Goal: Entertainment & Leisure: Browse casually

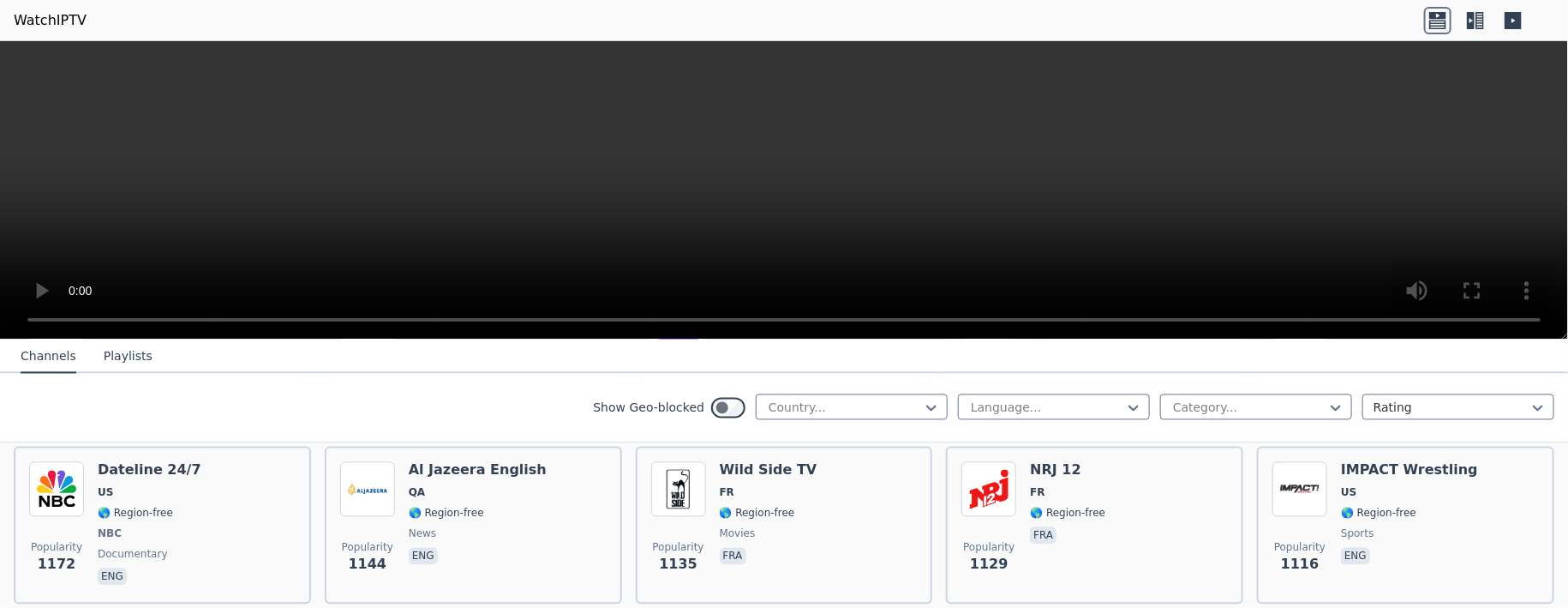
scroll to position [2057, 0]
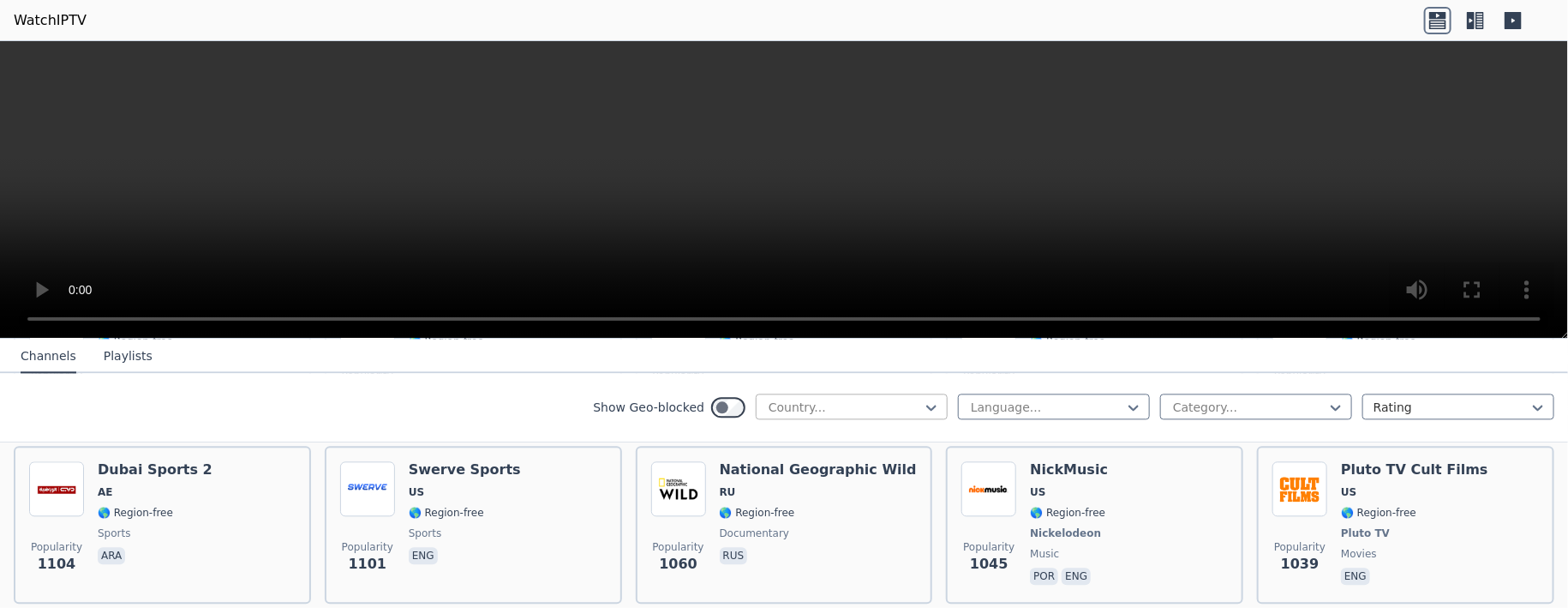
click at [784, 303] on div "Country..." at bounding box center [851, 406] width 192 height 26
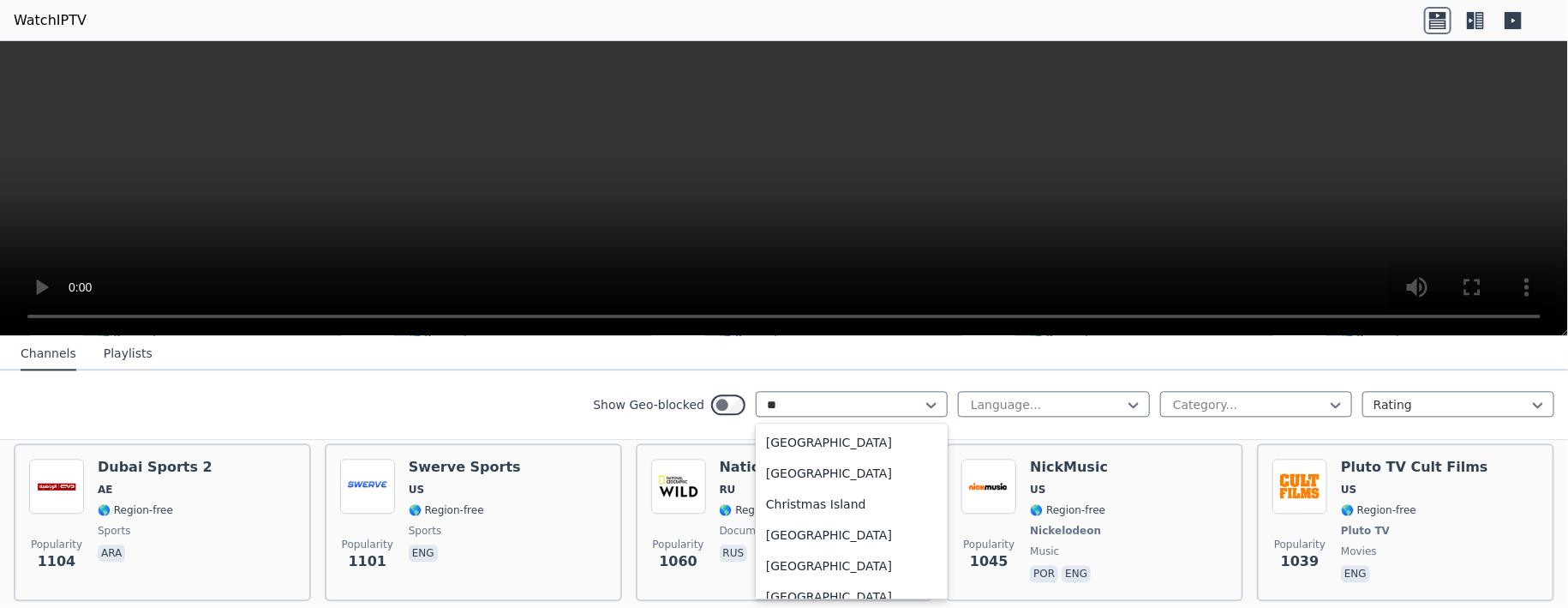
type input "*"
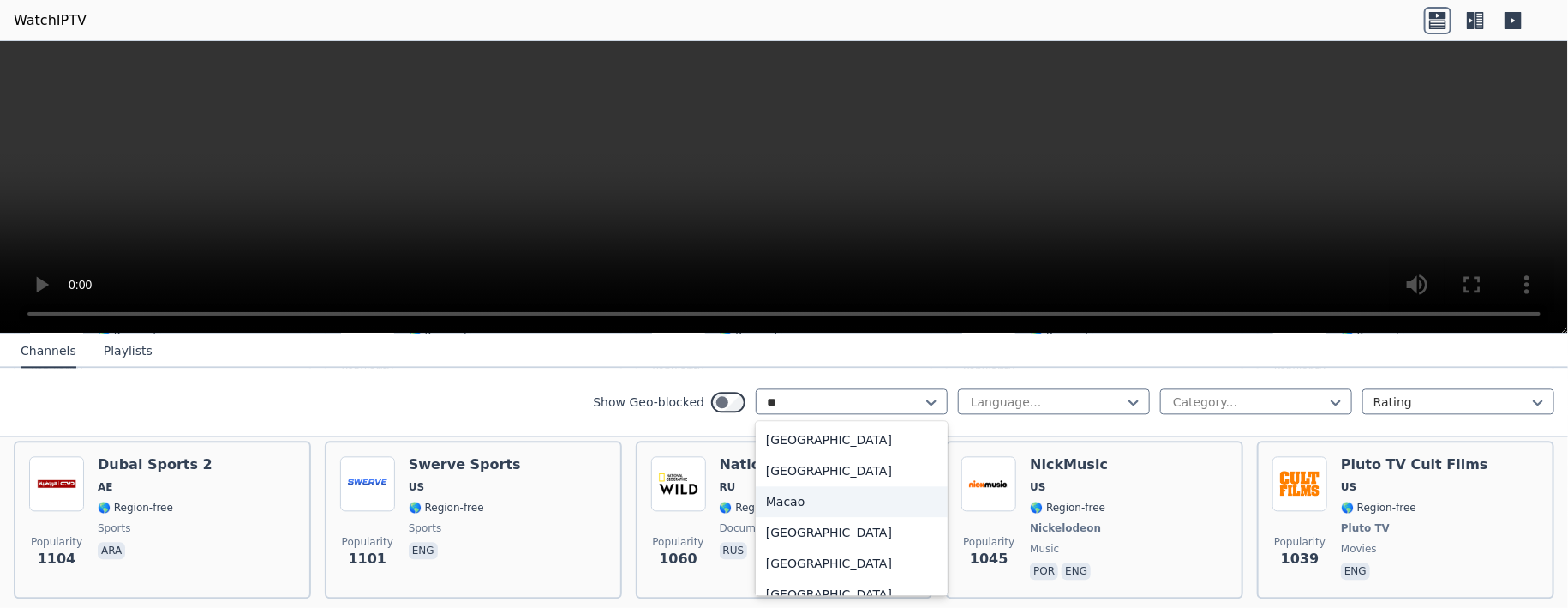
type input "***"
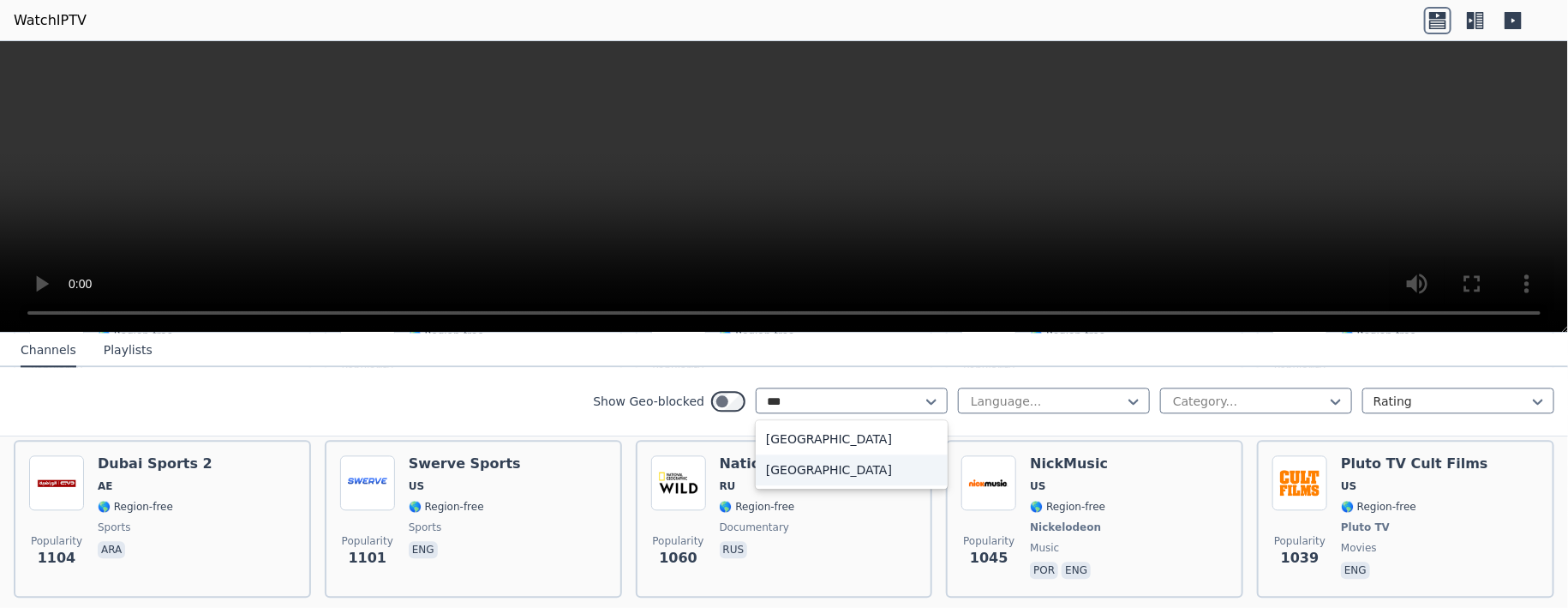
click at [784, 303] on div "[GEOGRAPHIC_DATA]" at bounding box center [851, 470] width 192 height 31
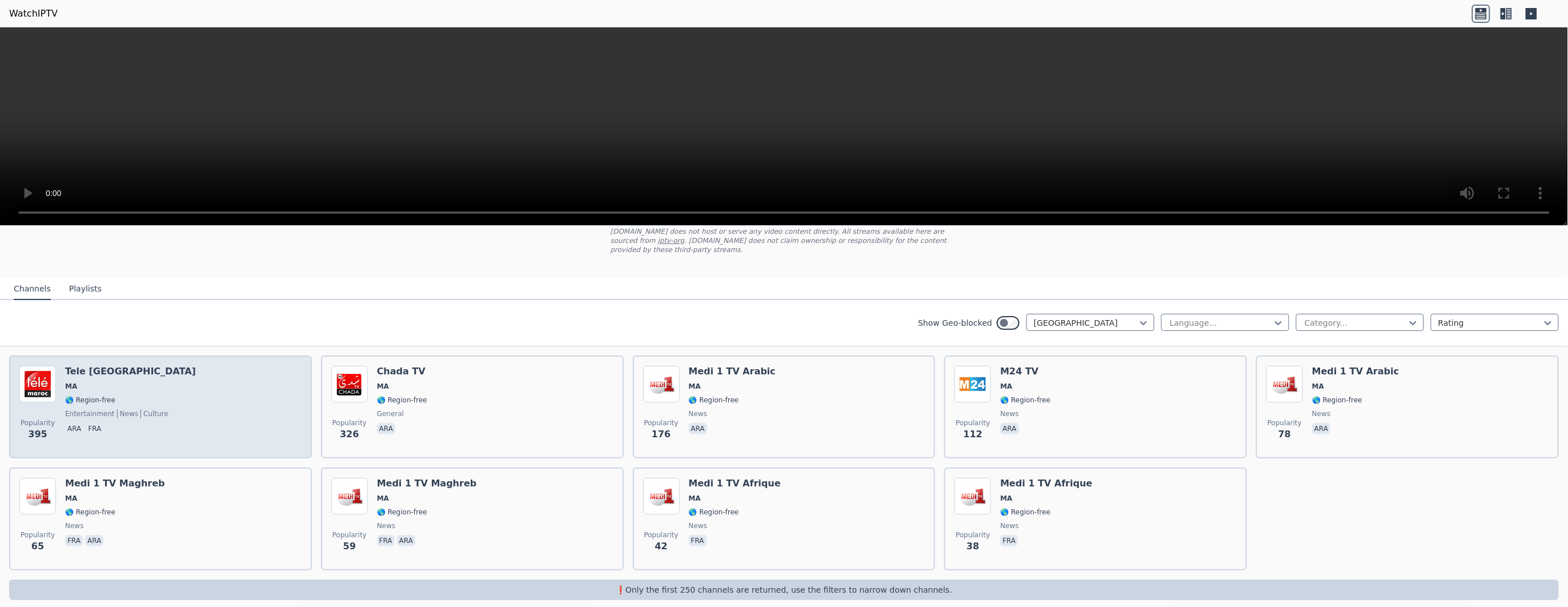
scroll to position [73, 0]
click at [184, 202] on div "Popularity 395 Tele [GEOGRAPHIC_DATA] [GEOGRAPHIC_DATA] 🌎 Region-free entertain…" at bounding box center [160, 407] width 282 height 82
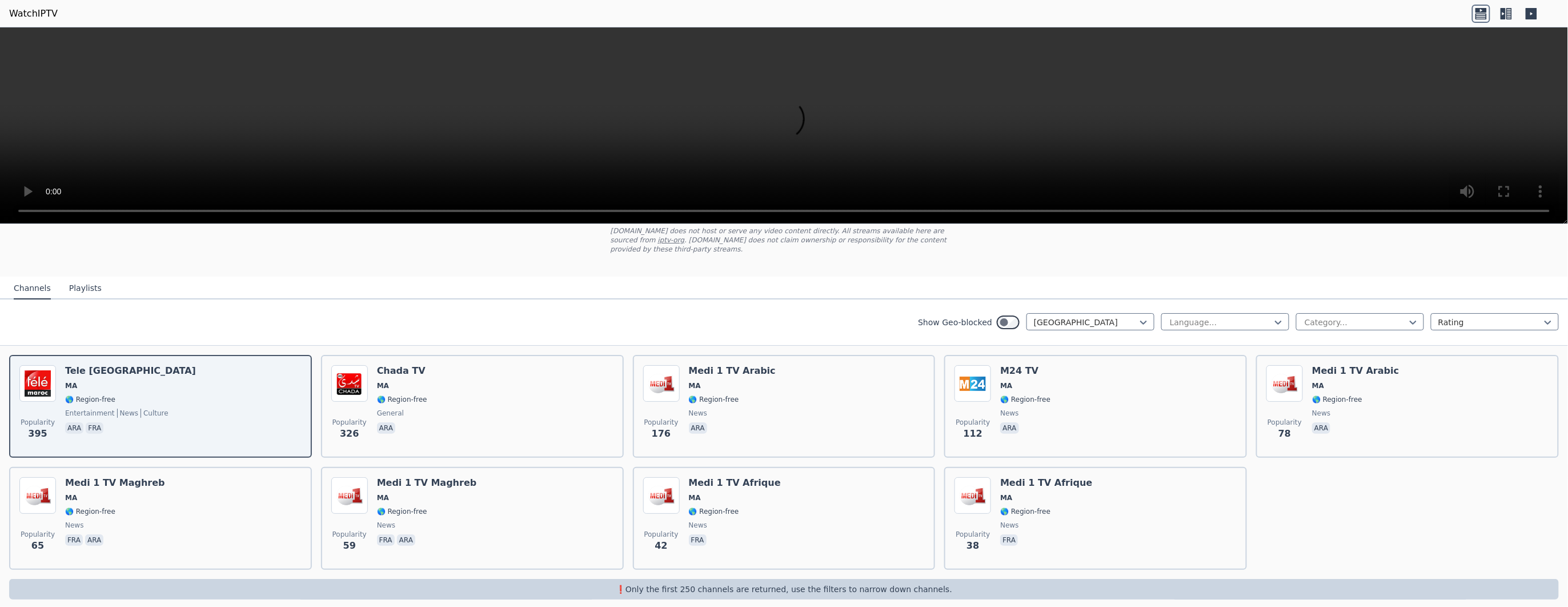
scroll to position [0, 0]
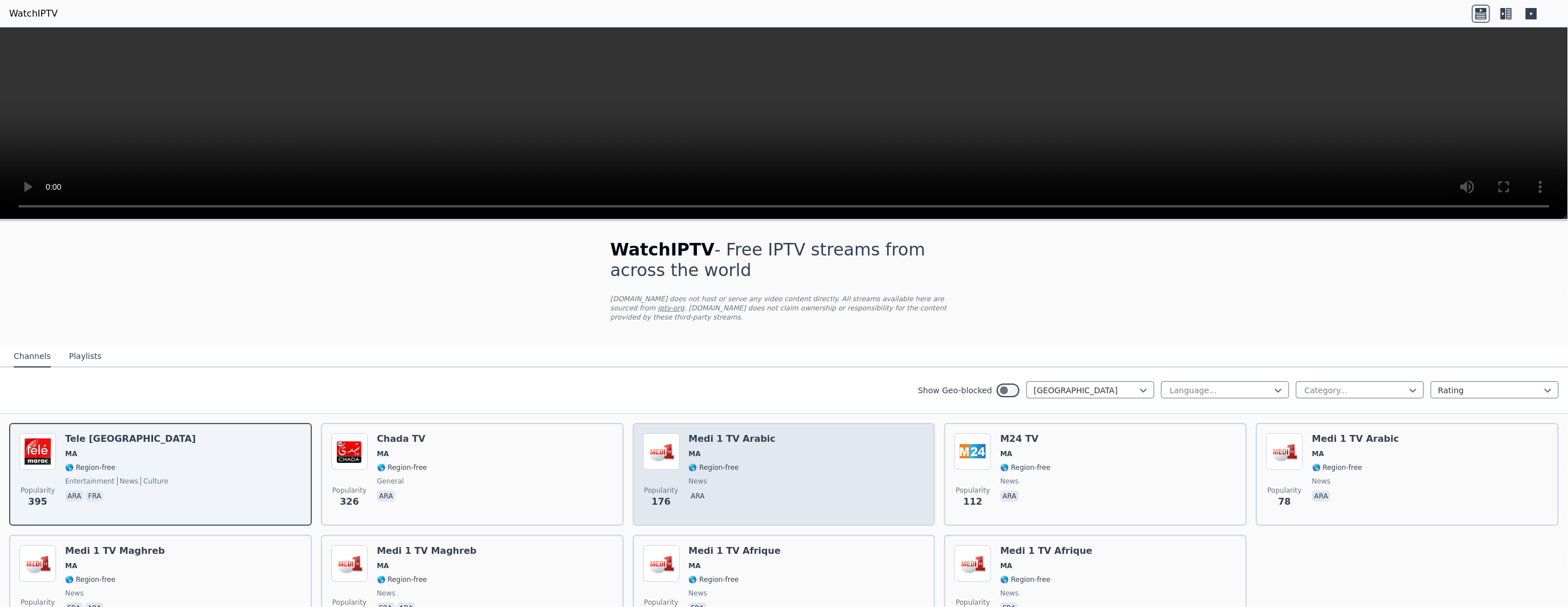
click at [522, 202] on div "Popularity 176 Medi 1 TV Arabic MA 🌎 Region-free news ara" at bounding box center [784, 474] width 282 height 82
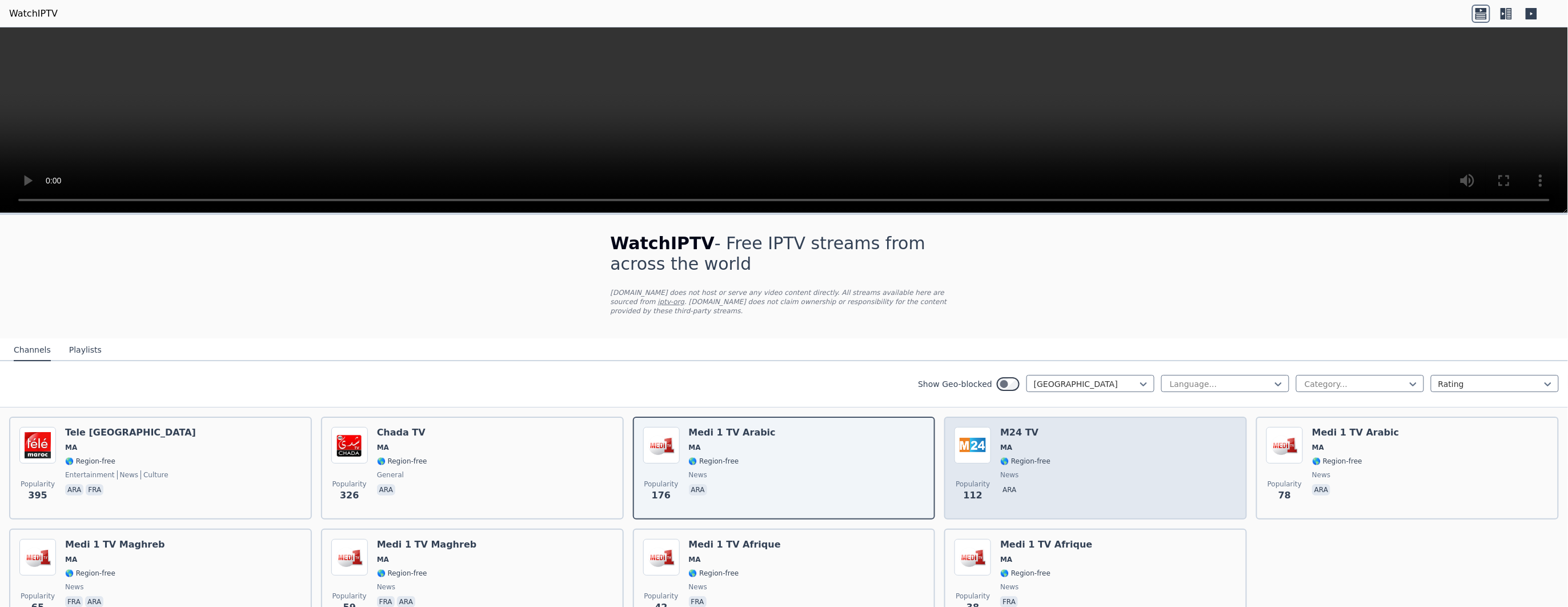
click at [522, 202] on div "Popularity 112 M24 TV MA 🌎 Region-free news ara" at bounding box center [1096, 468] width 282 height 82
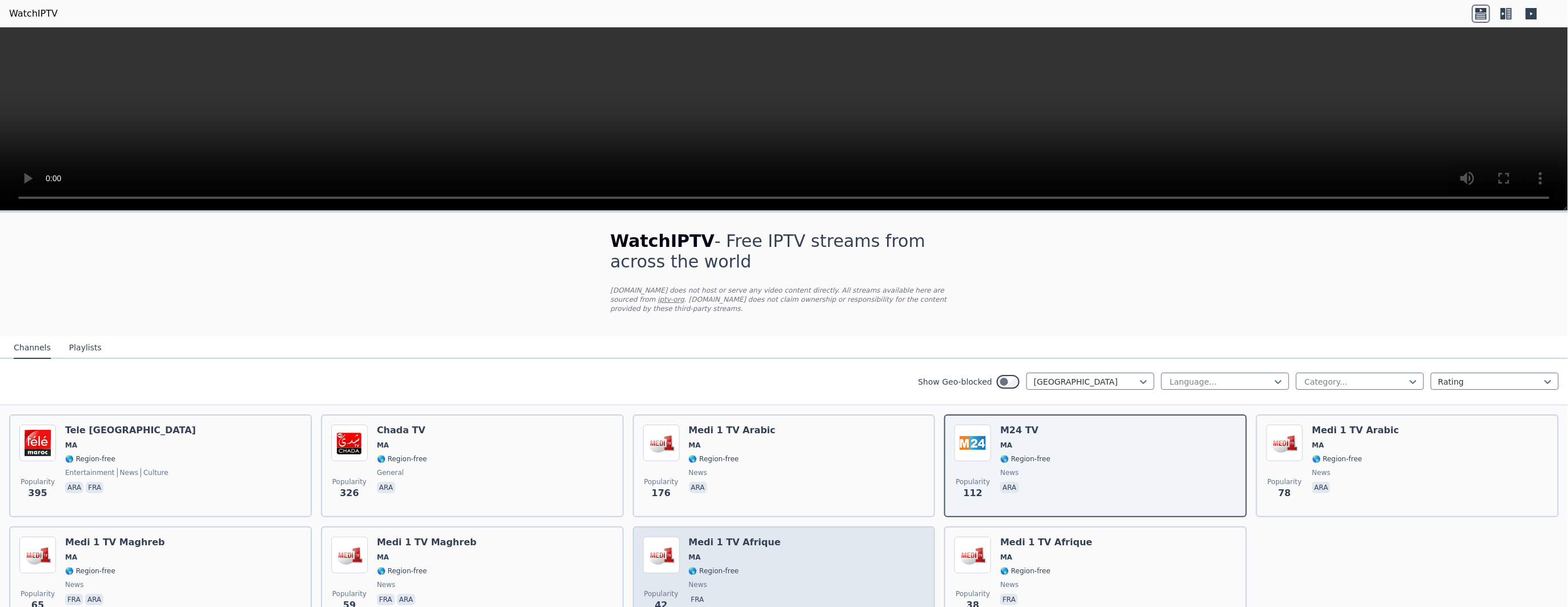
click at [522, 202] on div "Popularity 42 Medi 1 TV [GEOGRAPHIC_DATA] [GEOGRAPHIC_DATA] 🌎 Region-free news …" at bounding box center [784, 578] width 282 height 82
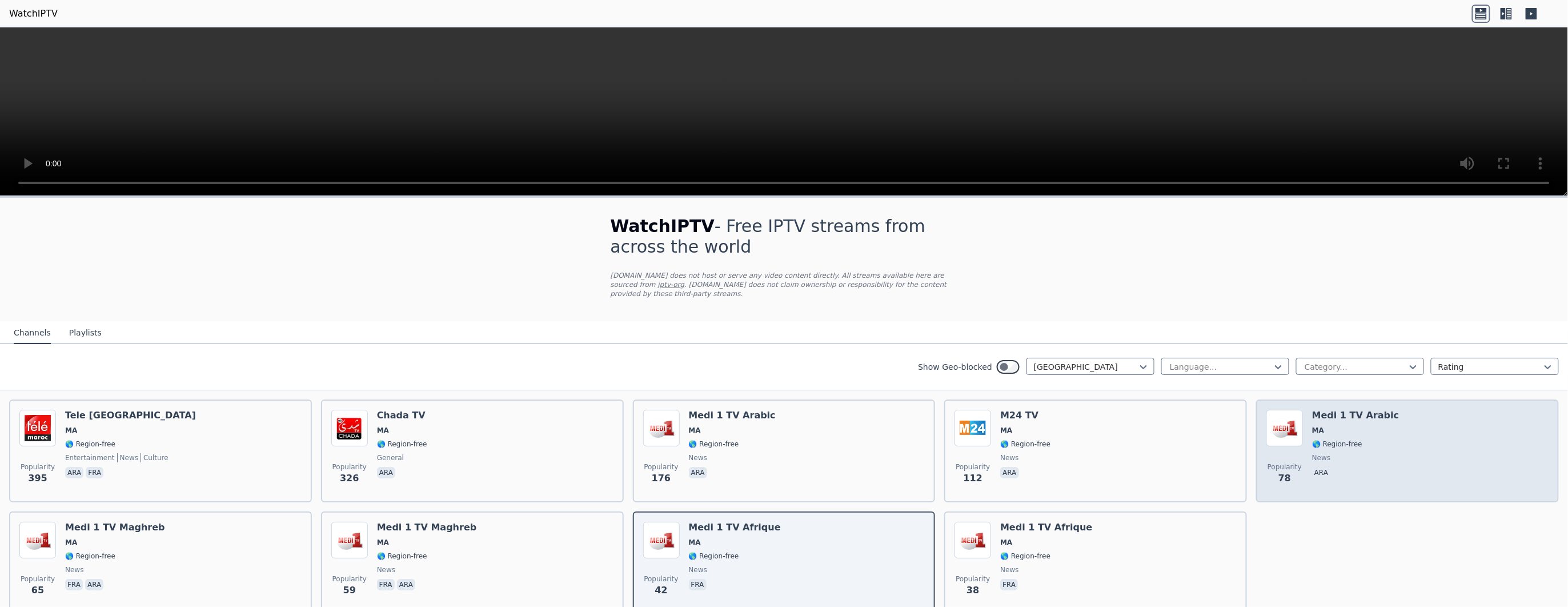
click at [522, 202] on div "Popularity 78 Medi 1 TV Arabic MA 🌎 Region-free news ara" at bounding box center [1408, 451] width 282 height 82
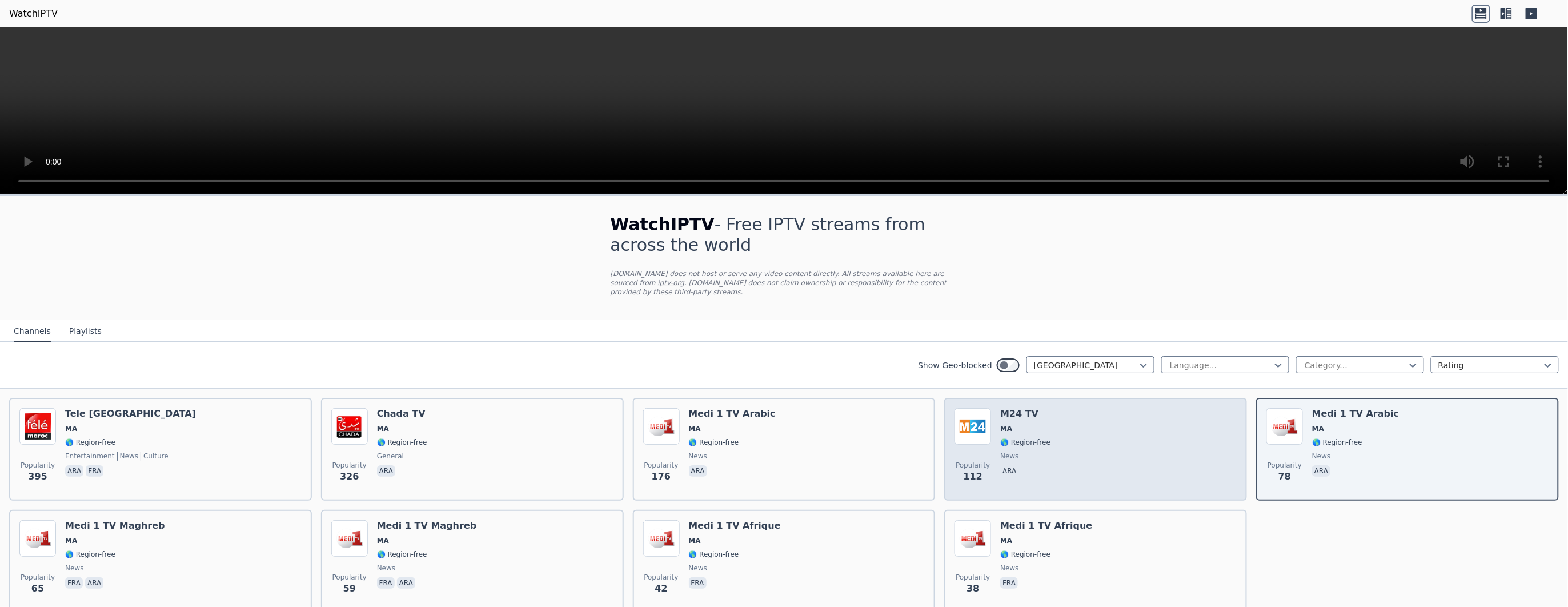
click at [522, 202] on div "Popularity 112 M24 TV MA 🌎 Region-free news ara" at bounding box center [1096, 449] width 282 height 82
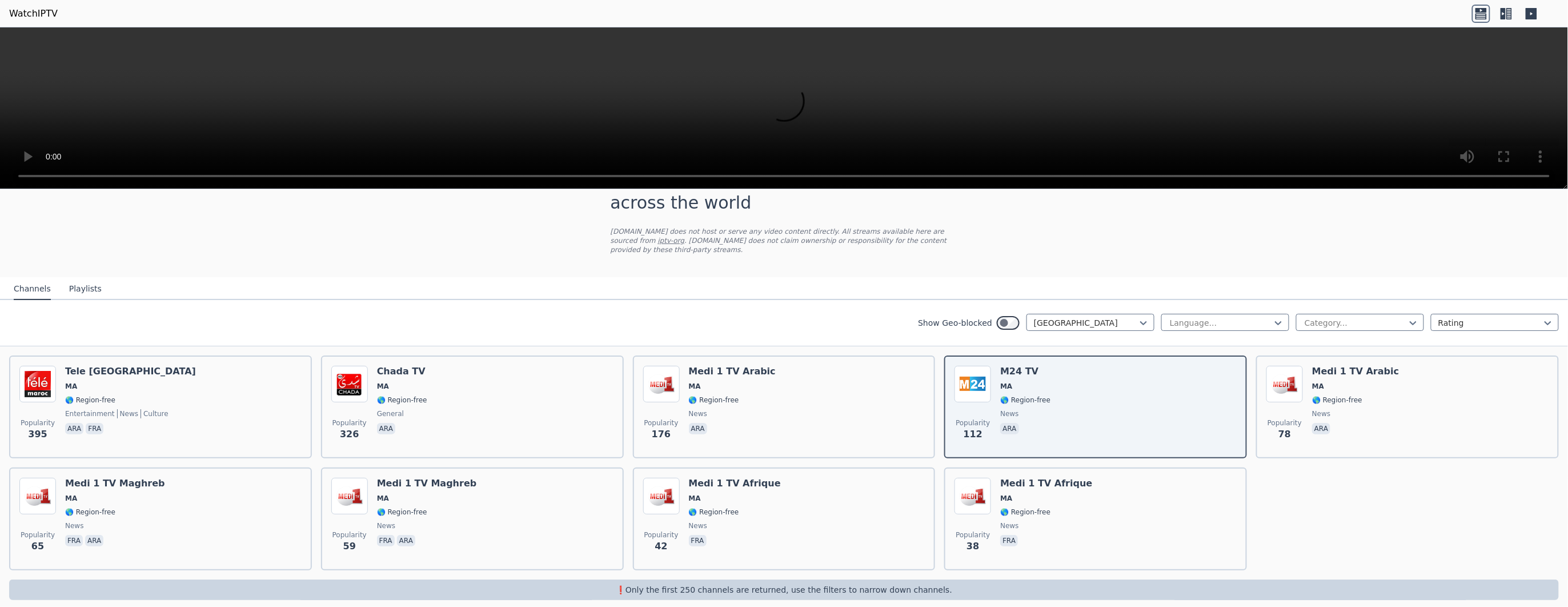
scroll to position [36, 0]
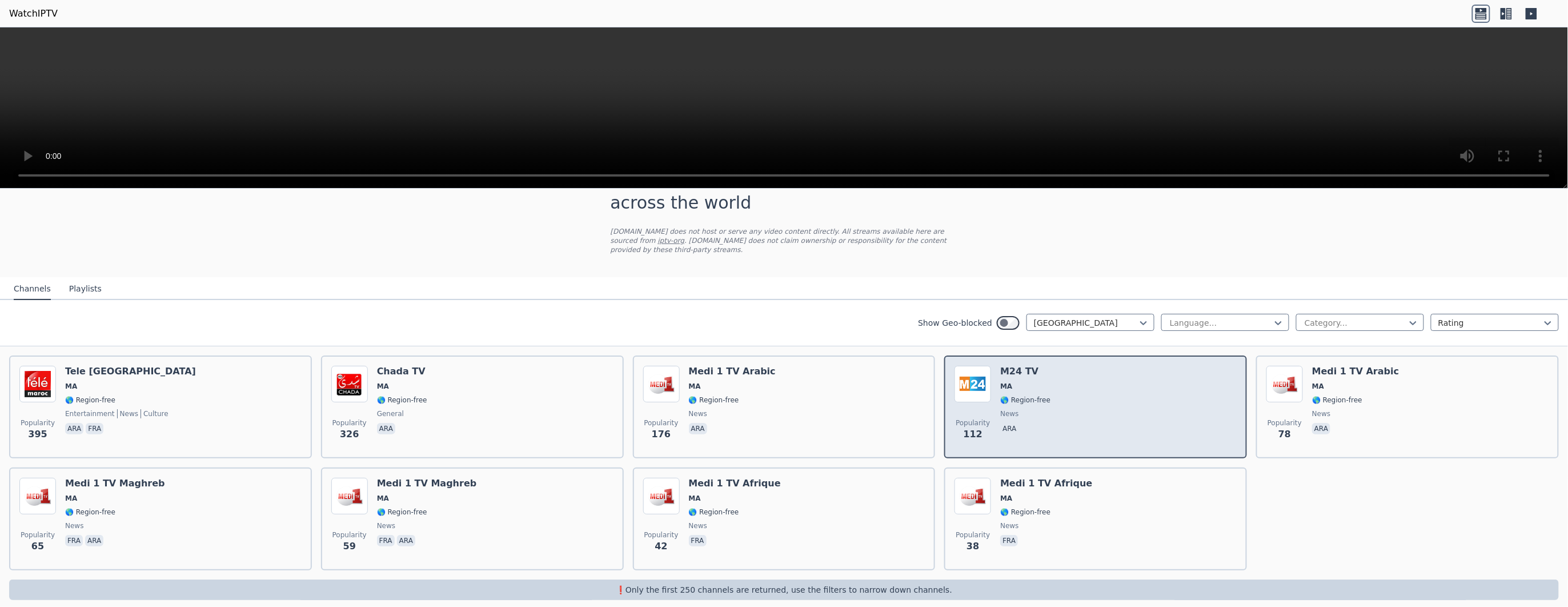
click at [522, 202] on div "Popularity 112 M24 TV MA 🌎 Region-free news ara" at bounding box center [1096, 407] width 282 height 82
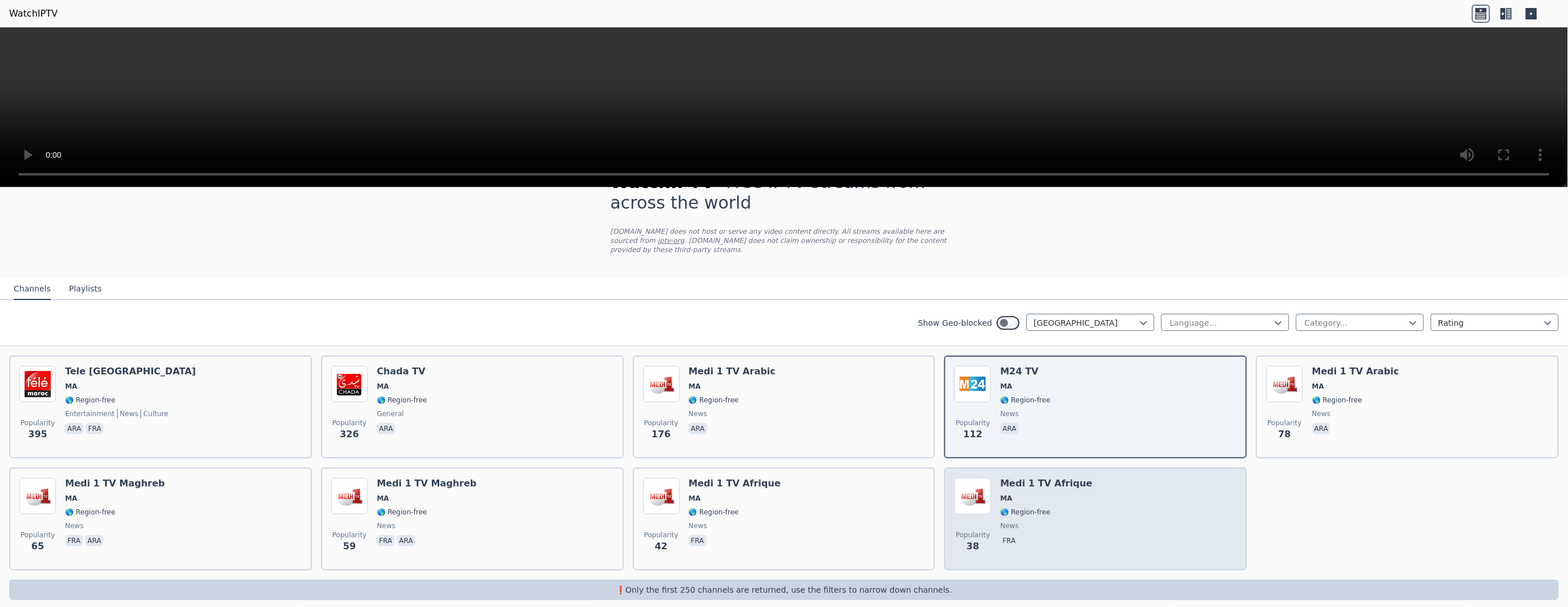
scroll to position [35, 0]
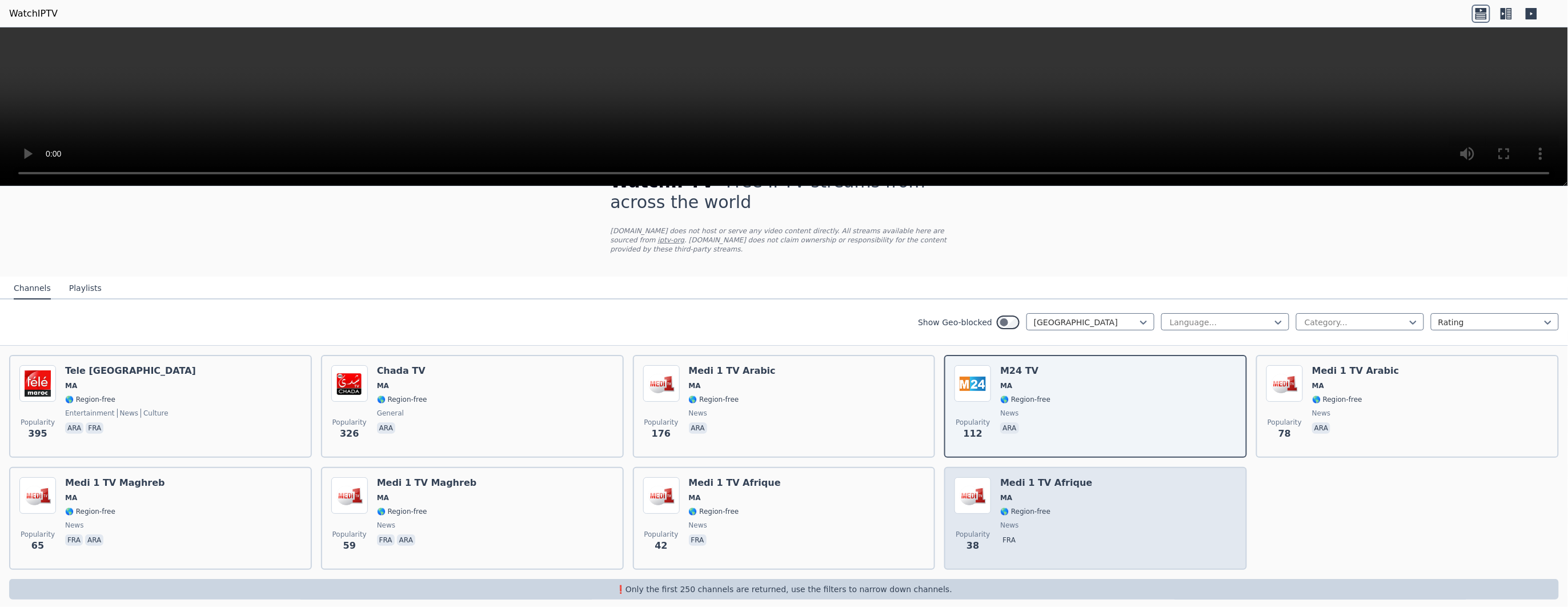
click at [522, 202] on div "Popularity 38 Medi 1 TV [GEOGRAPHIC_DATA] [GEOGRAPHIC_DATA] 🌎 Region-free news …" at bounding box center [1096, 518] width 282 height 82
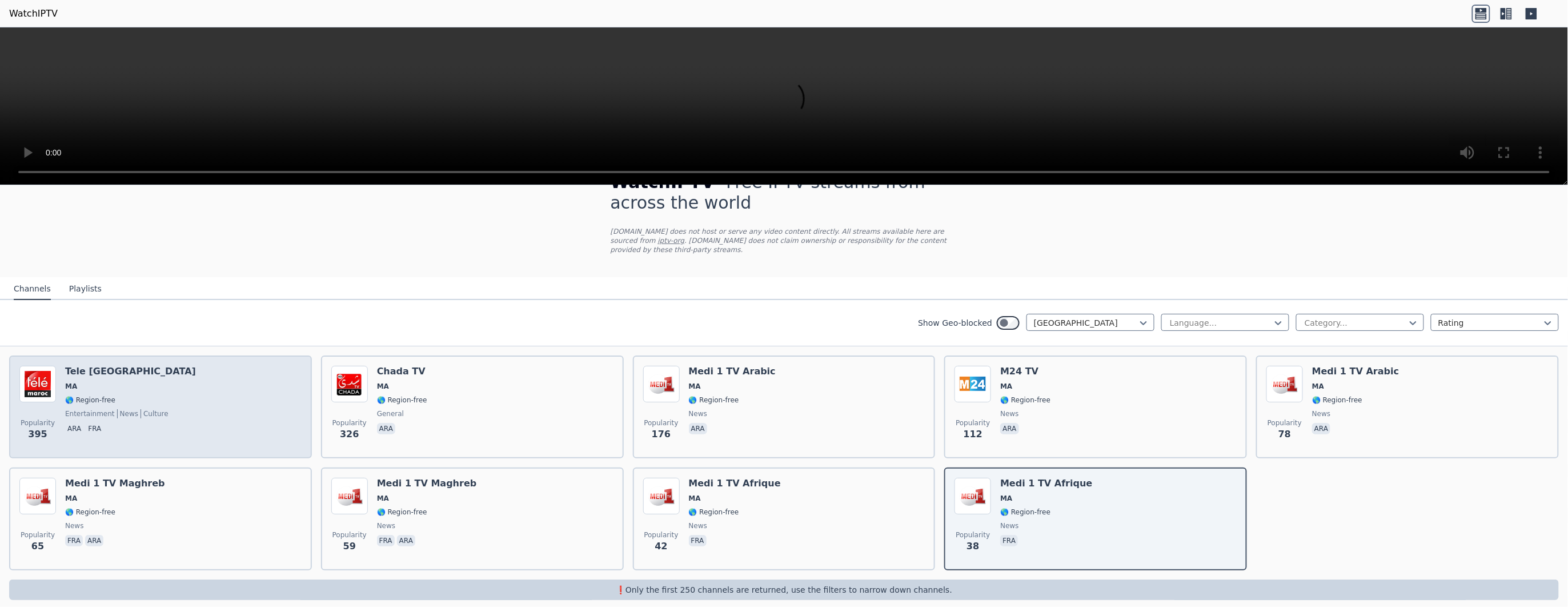
scroll to position [33, 0]
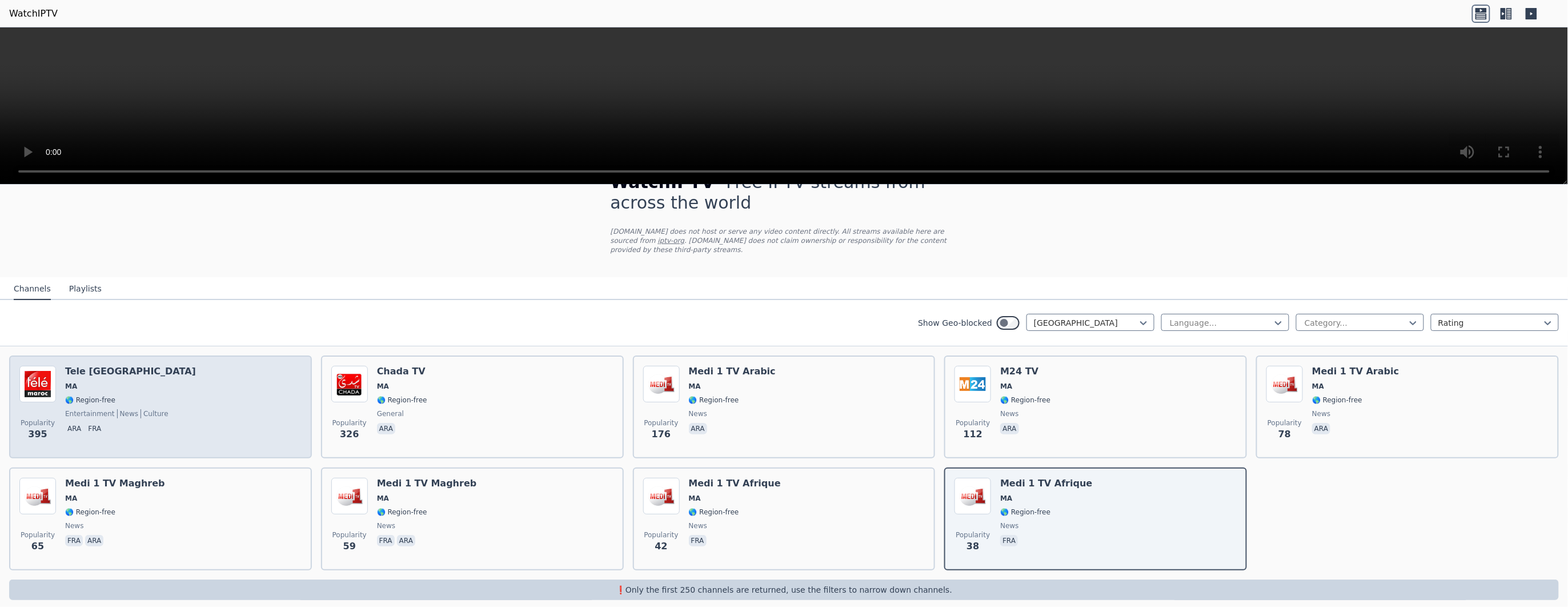
click at [218, 202] on div "Popularity 395 Tele [GEOGRAPHIC_DATA] [GEOGRAPHIC_DATA] 🌎 Region-free entertain…" at bounding box center [160, 407] width 282 height 82
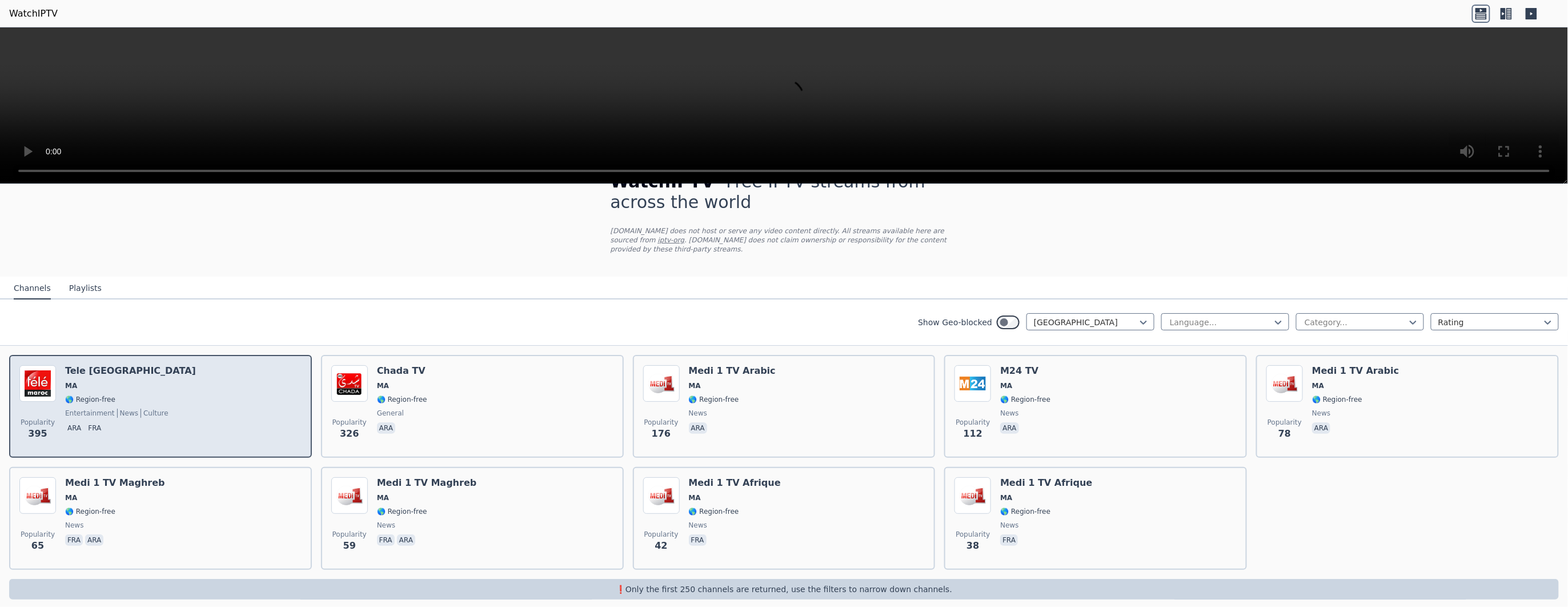
scroll to position [31, 0]
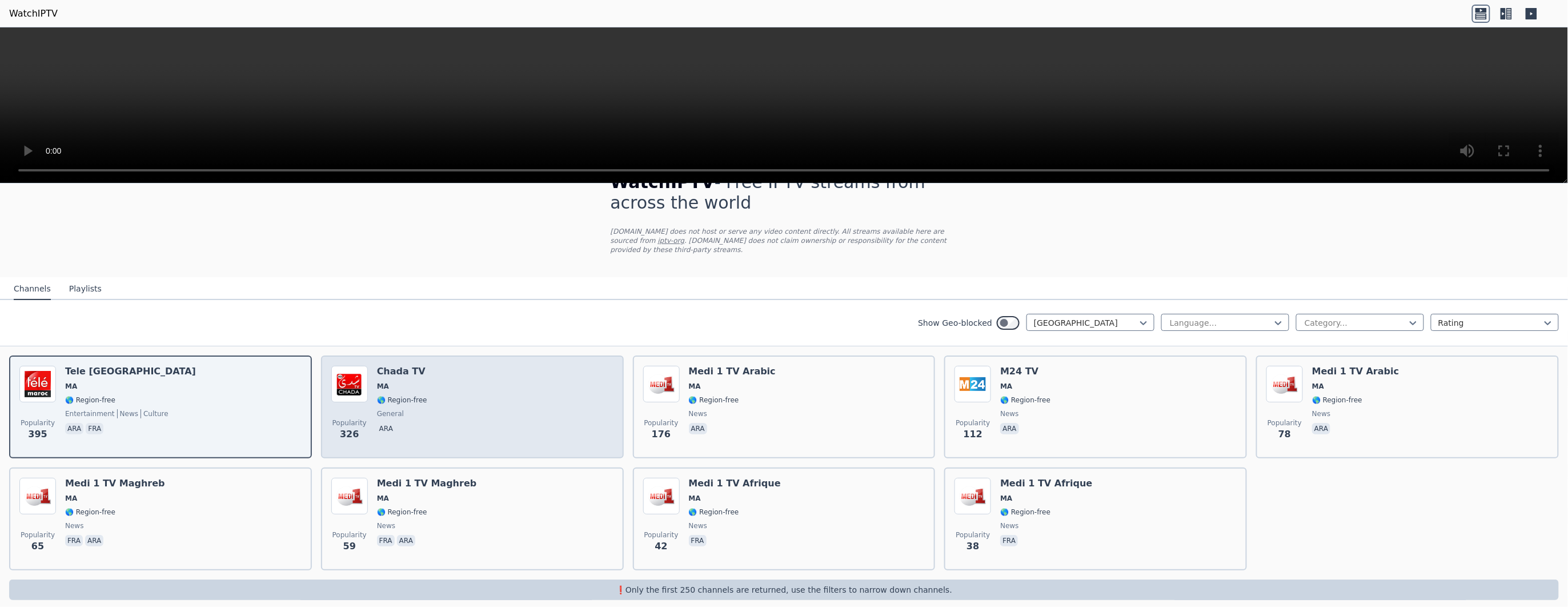
click at [469, 202] on div "Popularity 326 Chada TV MA 🌎 Region-free general ara" at bounding box center [473, 407] width 282 height 82
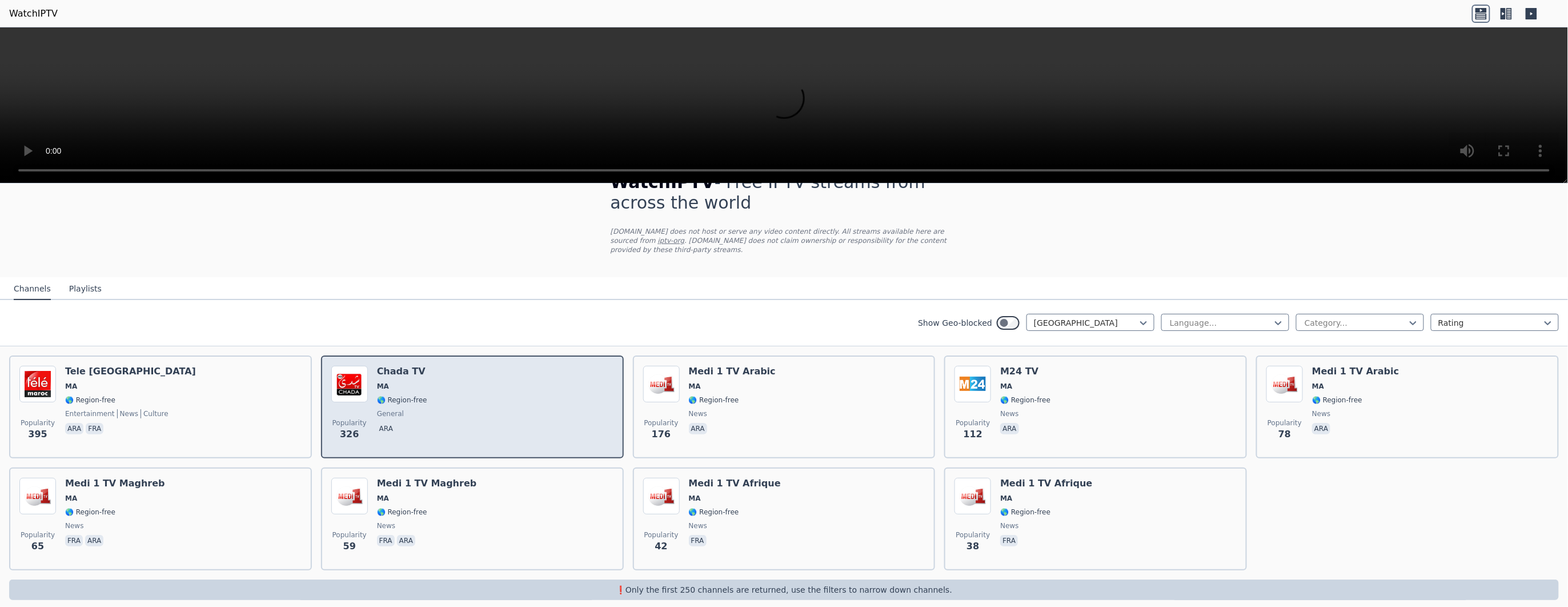
scroll to position [31, 0]
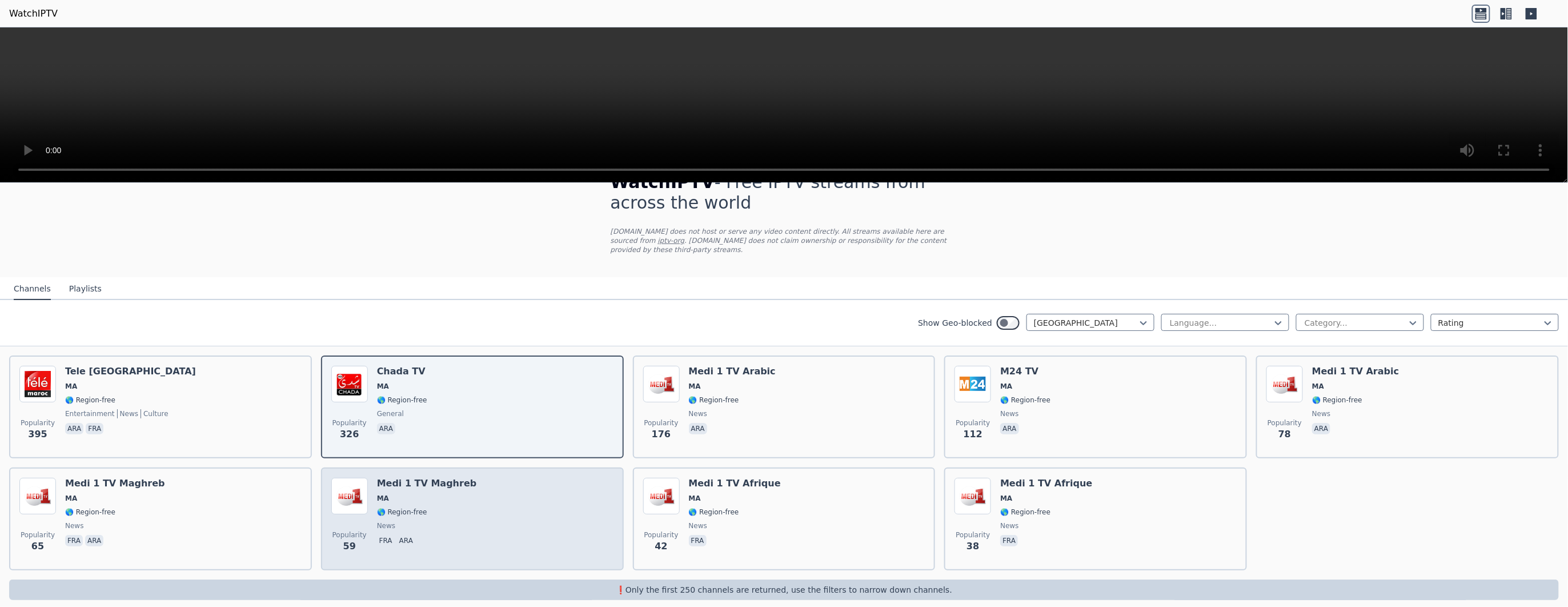
click at [492, 202] on div "Popularity 59 Medi 1 TV Maghreb [GEOGRAPHIC_DATA] 🌎 Region-free news fra ara" at bounding box center [473, 519] width 282 height 82
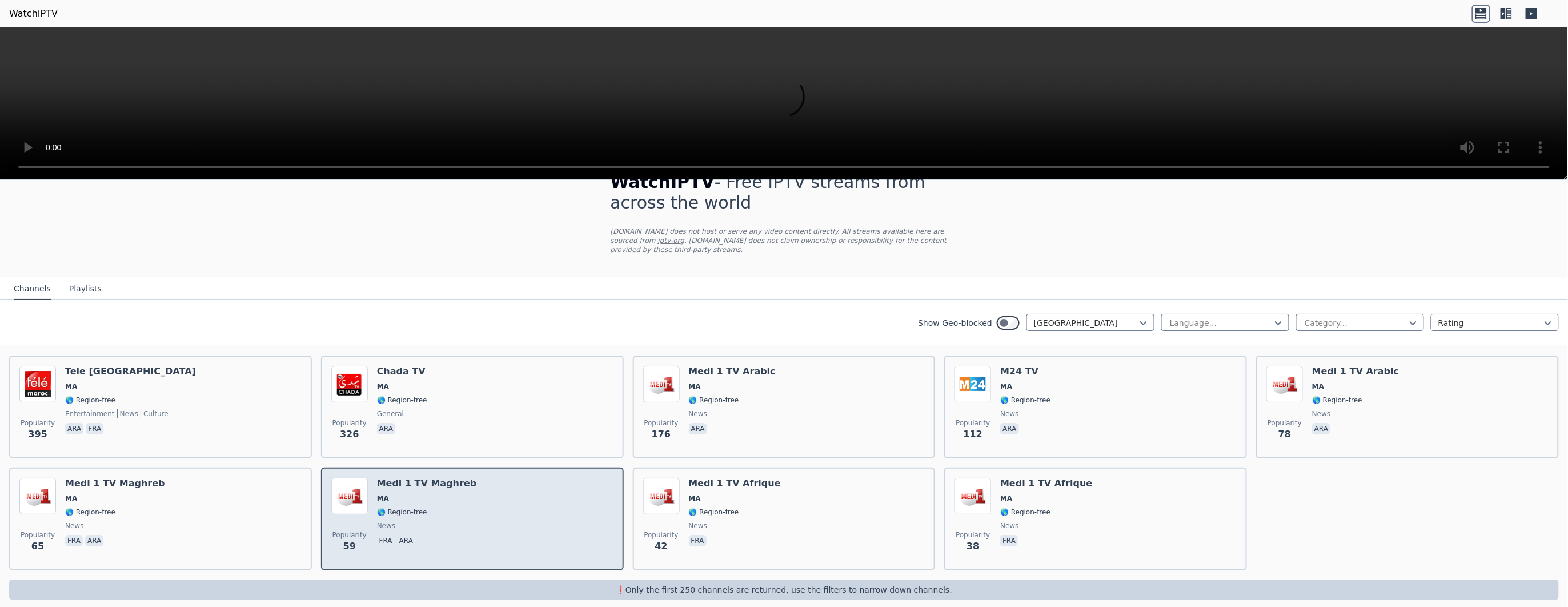
scroll to position [27, 0]
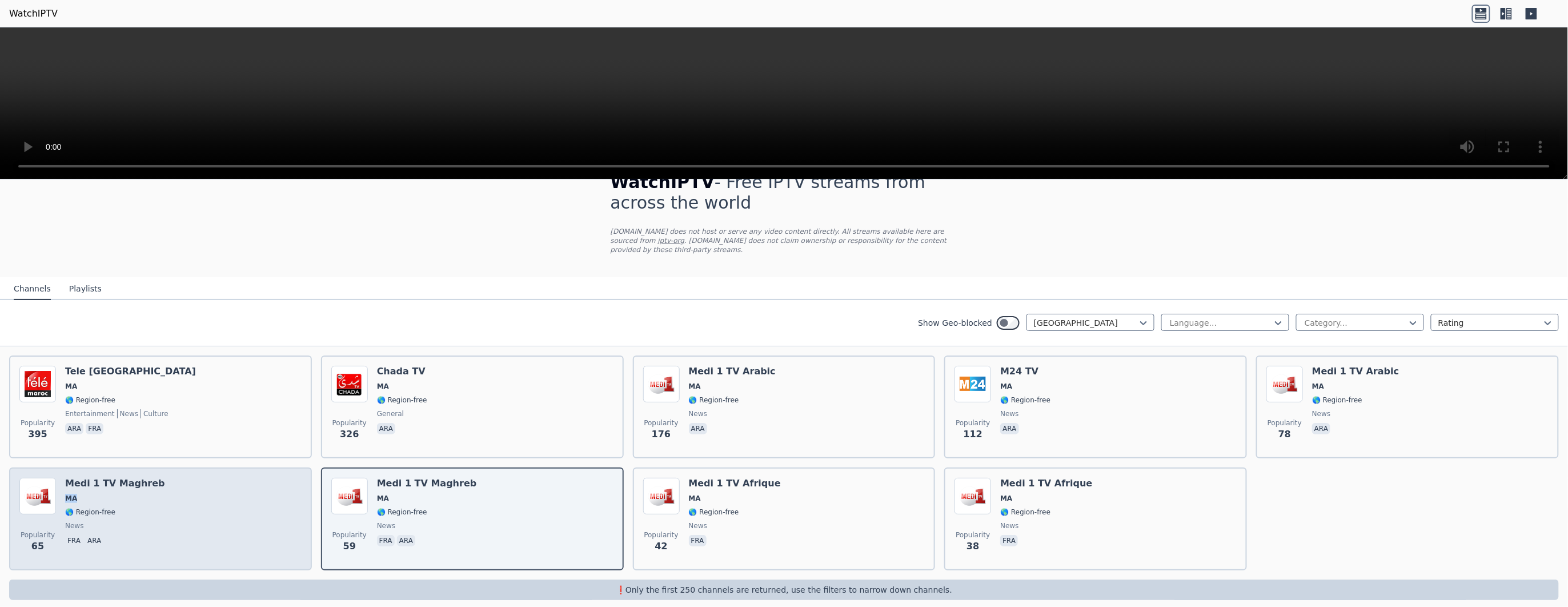
click at [184, 202] on div "Popularity 65 Medi 1 TV Maghreb [GEOGRAPHIC_DATA] 🌎 Region-free news fra ara" at bounding box center [160, 519] width 282 height 82
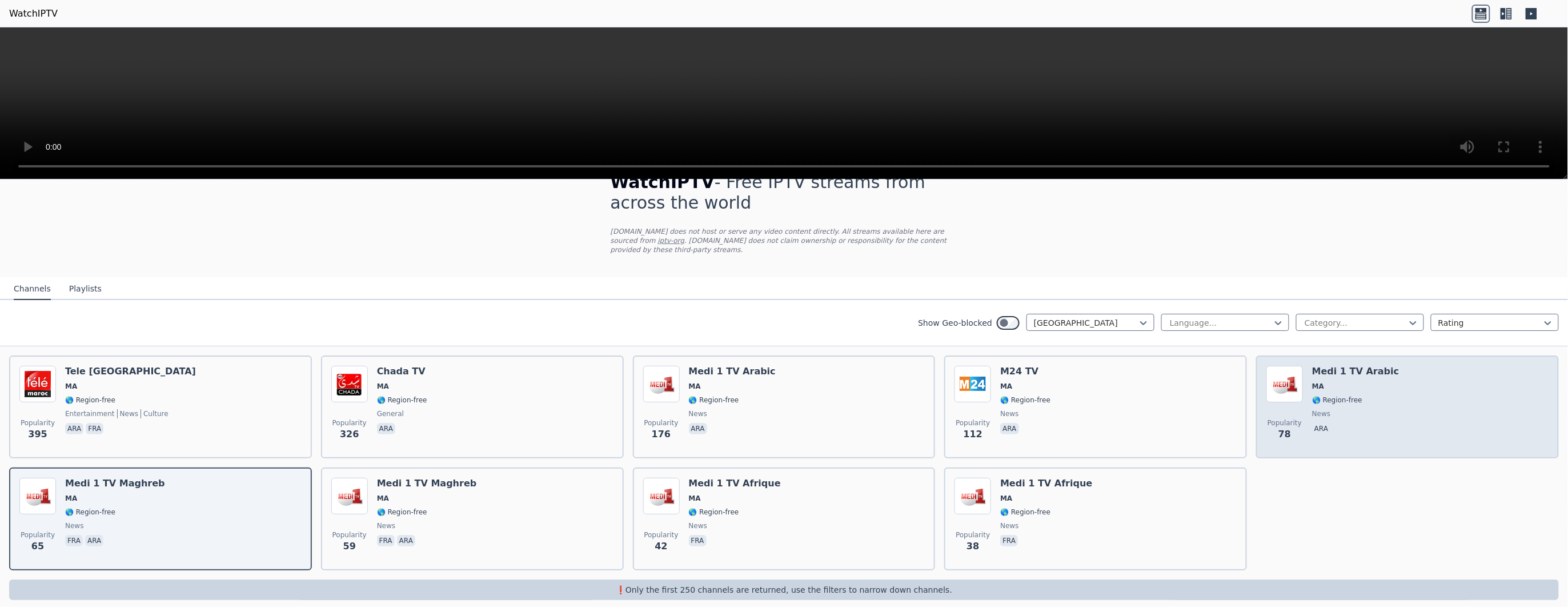
click at [522, 202] on div "Popularity 78 Medi 1 TV Arabic MA 🌎 Region-free news ara" at bounding box center [1408, 407] width 282 height 82
